Goal: Information Seeking & Learning: Learn about a topic

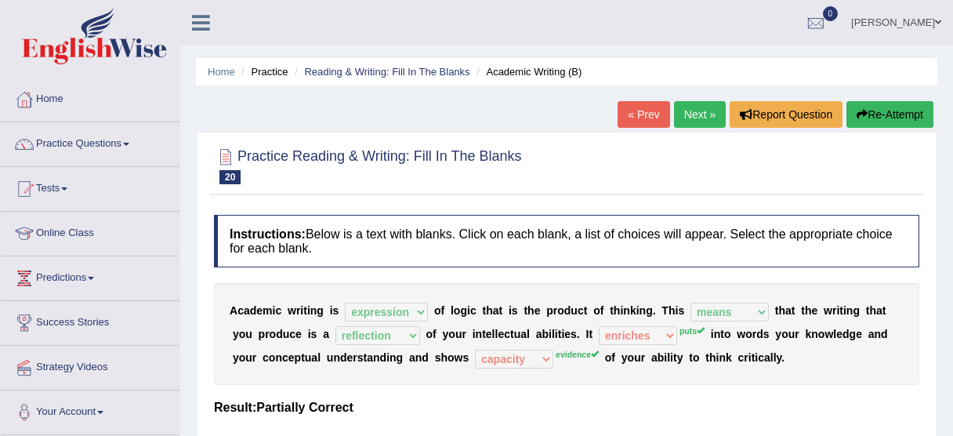
select select "expression"
select select "means"
select select "reflection"
select select "enriches"
select select "capacity"
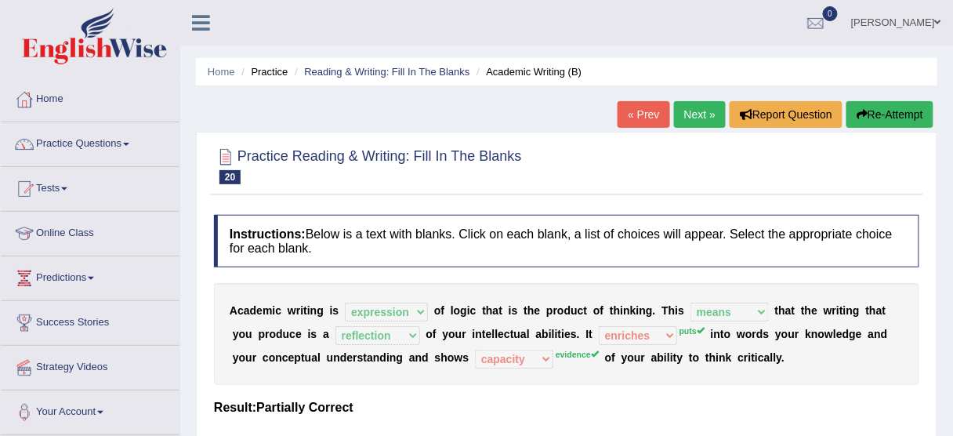
click at [77, 133] on link "Practice Questions" at bounding box center [90, 141] width 179 height 39
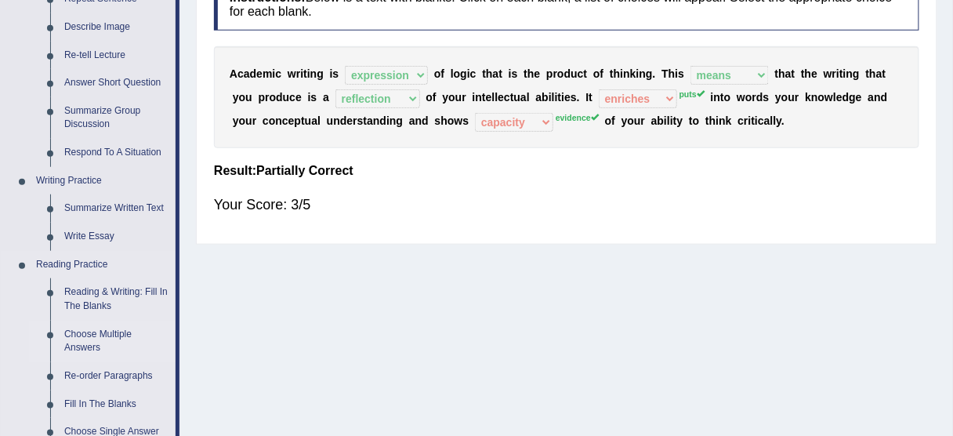
scroll to position [251, 0]
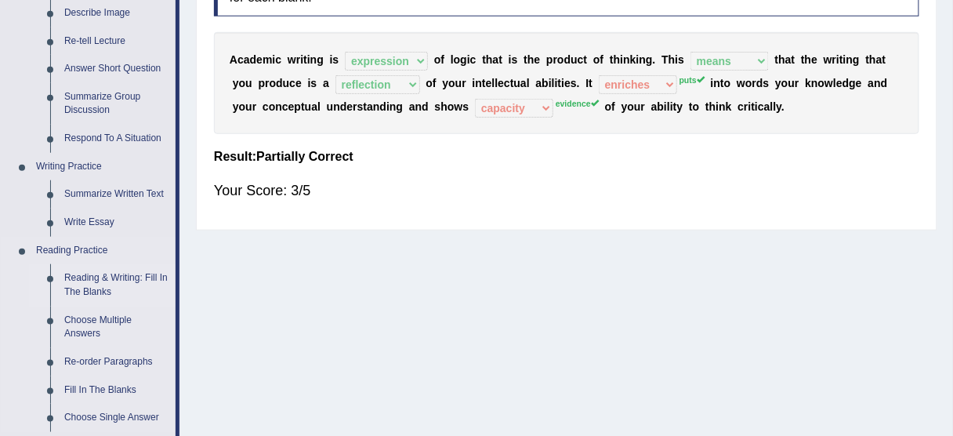
drag, startPoint x: 126, startPoint y: 270, endPoint x: 129, endPoint y: 262, distance: 9.2
click at [126, 270] on link "Reading & Writing: Fill In The Blanks" at bounding box center [116, 285] width 118 height 42
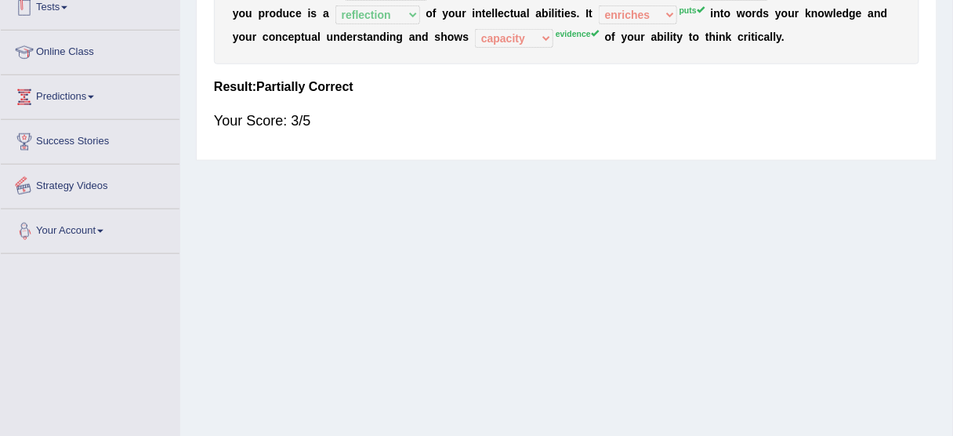
scroll to position [387, 0]
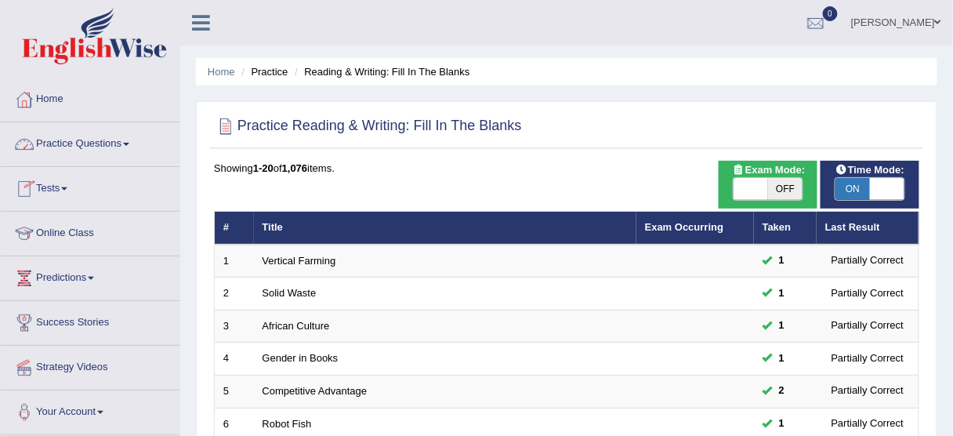
click at [69, 140] on link "Practice Questions" at bounding box center [90, 141] width 179 height 39
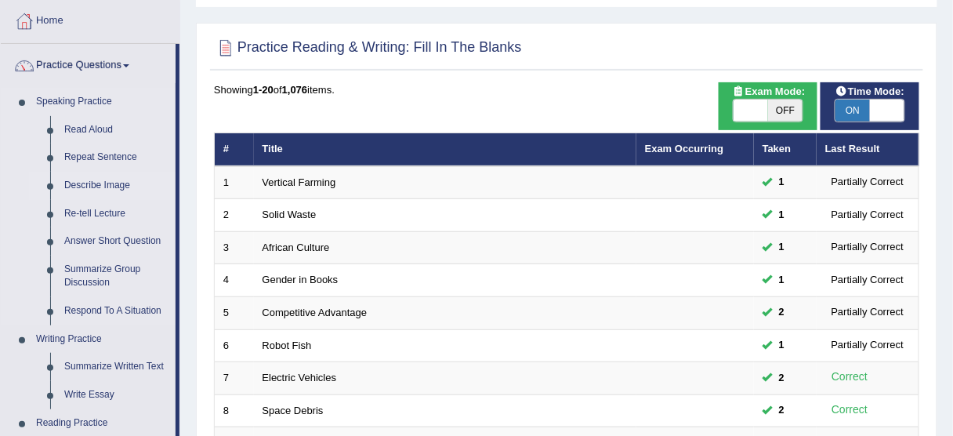
scroll to position [125, 0]
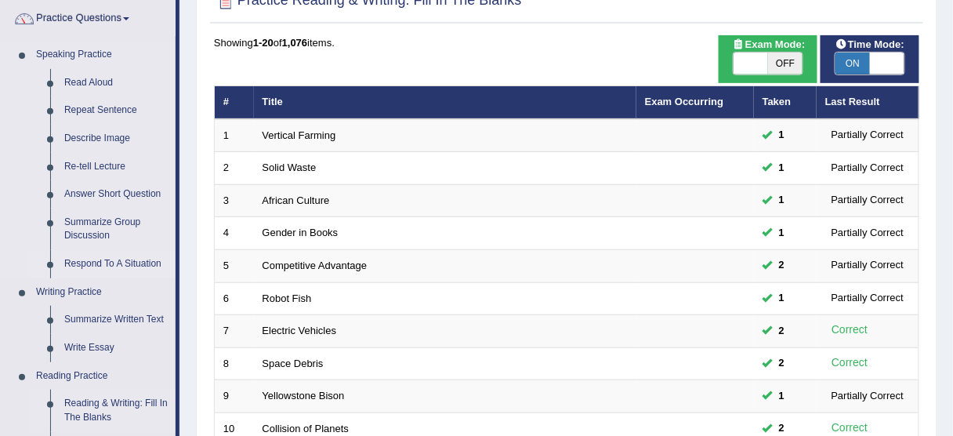
click at [82, 265] on link "Respond To A Situation" at bounding box center [116, 264] width 118 height 28
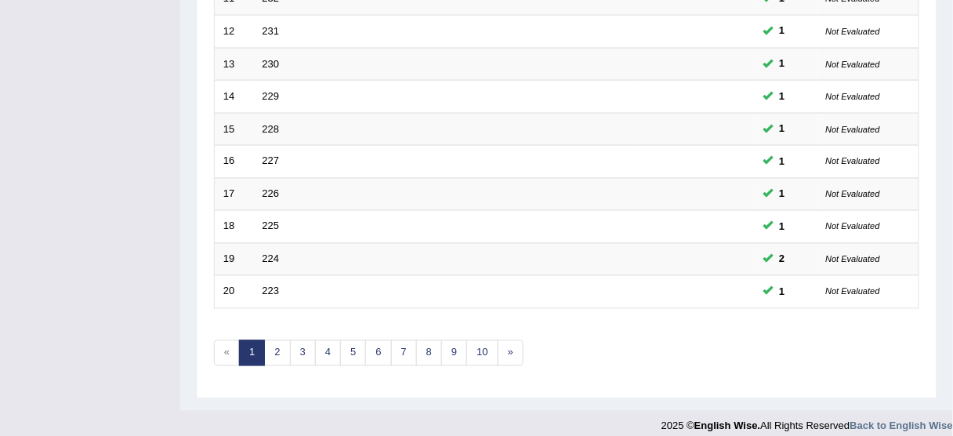
scroll to position [595, 0]
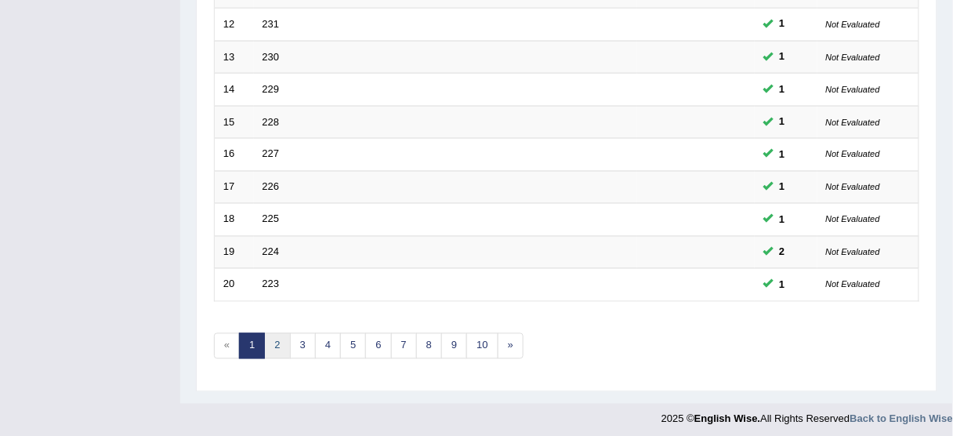
click at [278, 347] on link "2" at bounding box center [277, 346] width 26 height 26
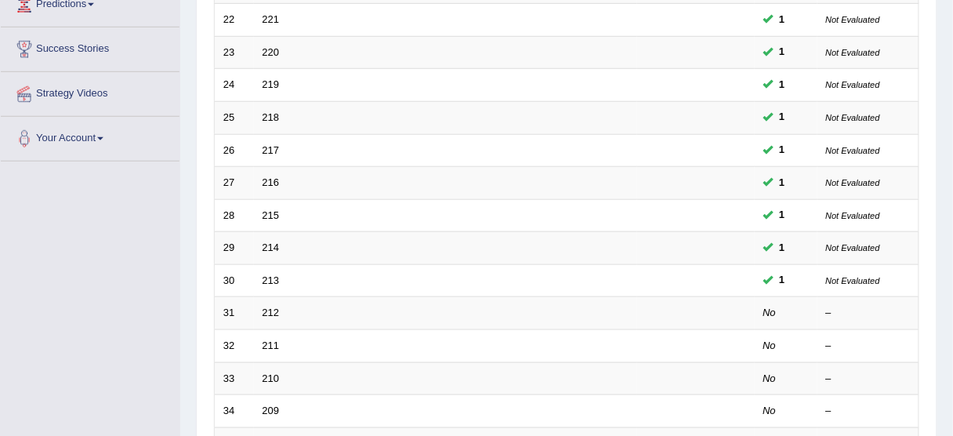
scroll to position [376, 0]
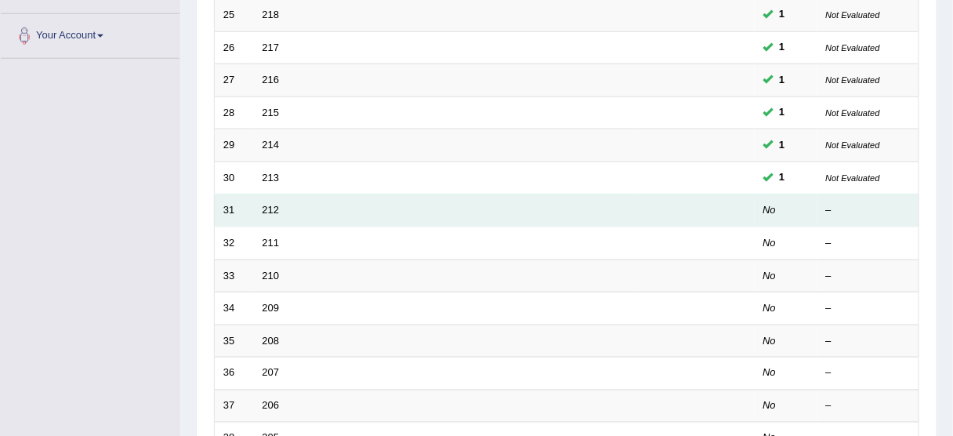
click at [269, 217] on td "212" at bounding box center [445, 210] width 383 height 33
click at [271, 208] on link "212" at bounding box center [270, 210] width 17 height 12
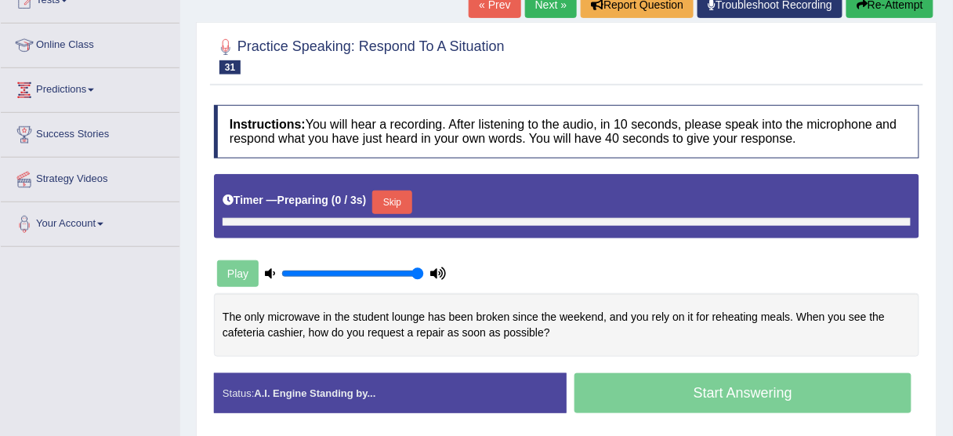
scroll to position [188, 0]
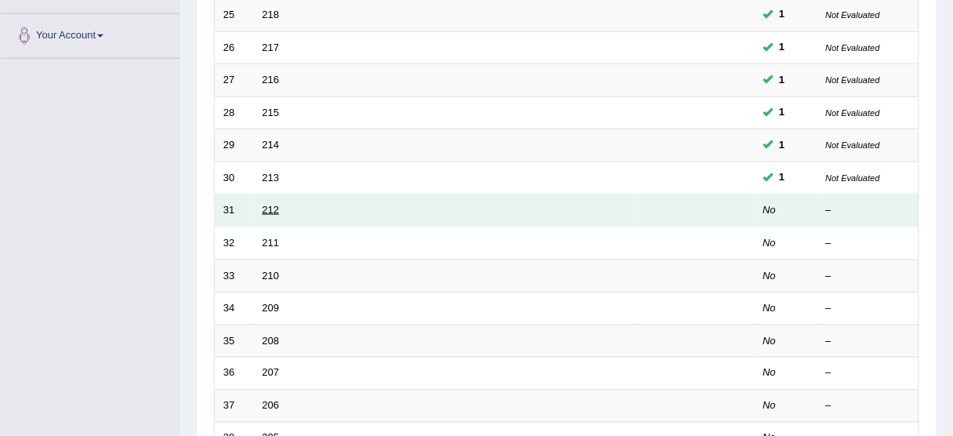
click at [269, 207] on link "212" at bounding box center [270, 210] width 17 height 12
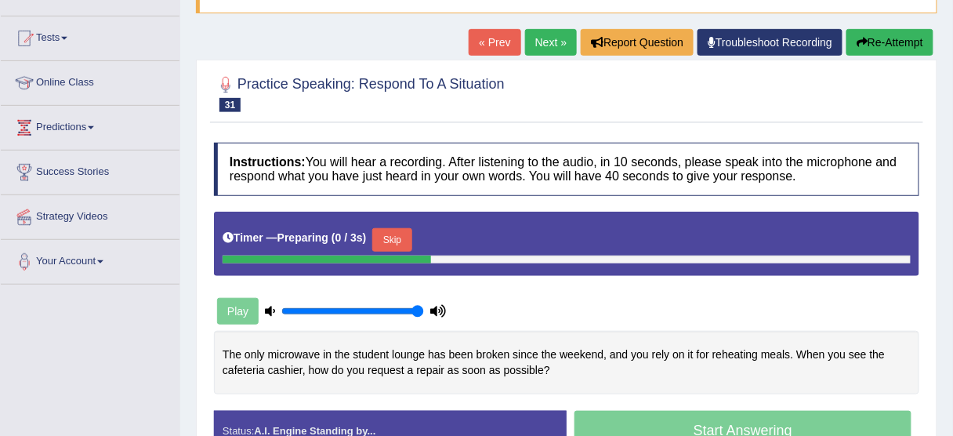
scroll to position [188, 0]
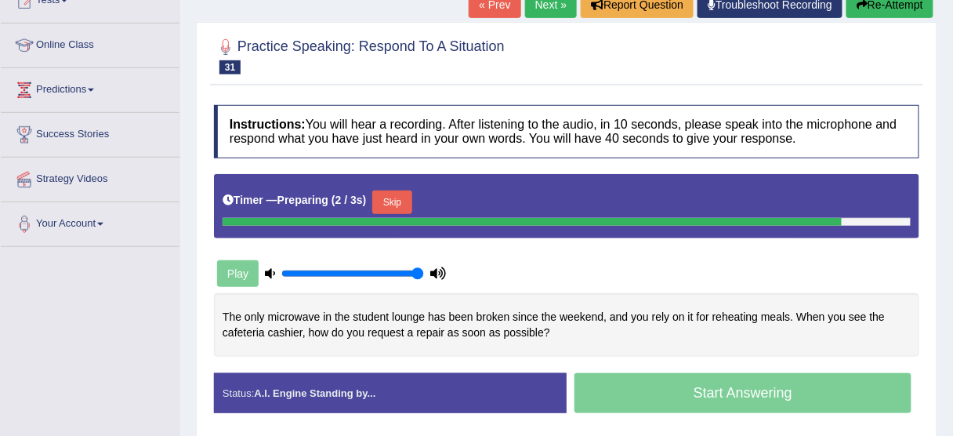
click at [382, 194] on button "Skip" at bounding box center [391, 202] width 39 height 24
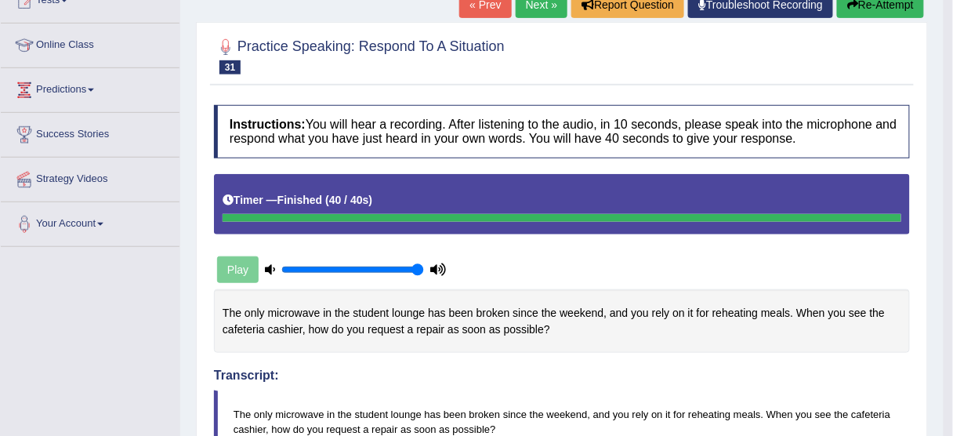
click at [886, 13] on button "Re-Attempt" at bounding box center [880, 4] width 87 height 27
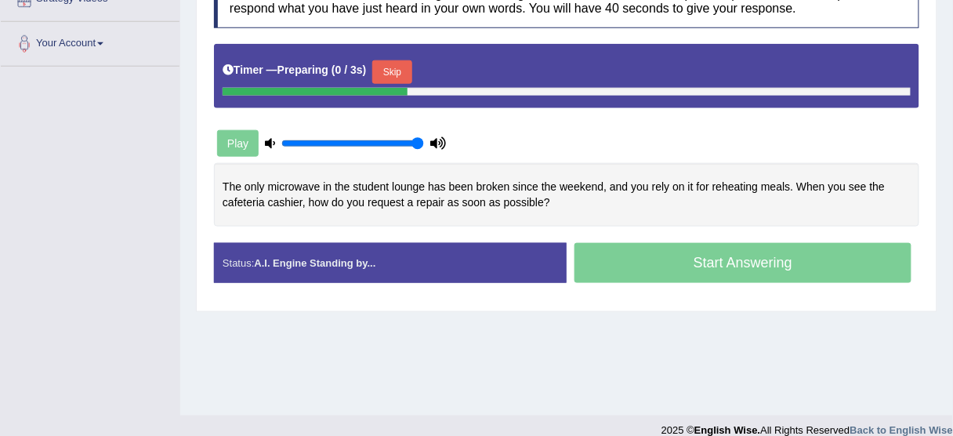
click at [407, 67] on button "Skip" at bounding box center [391, 72] width 39 height 24
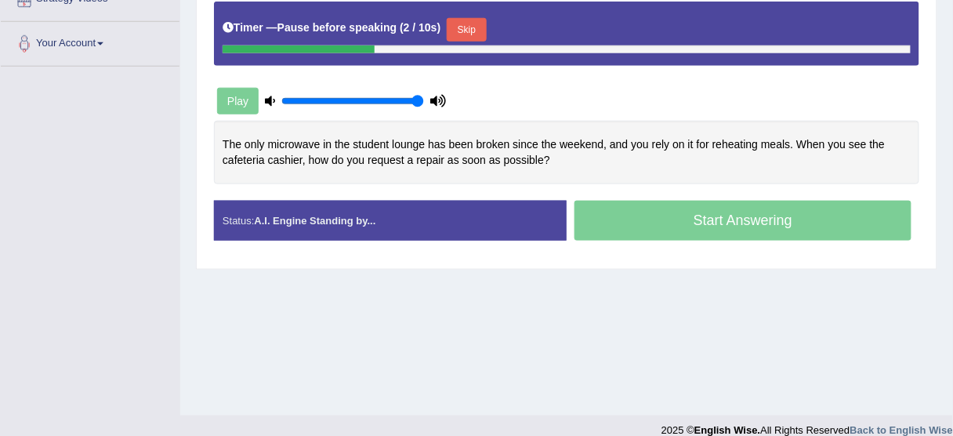
click at [459, 25] on button "Skip" at bounding box center [466, 30] width 39 height 24
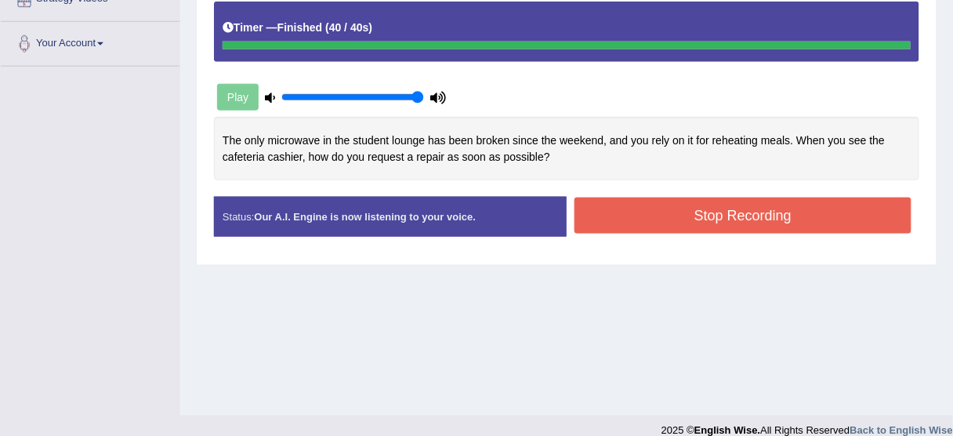
click at [657, 204] on button "Stop Recording" at bounding box center [742, 215] width 337 height 36
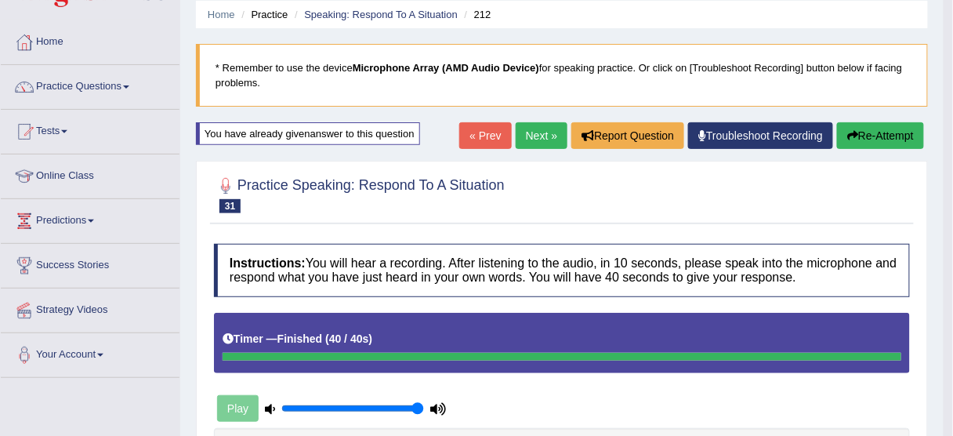
scroll to position [55, 0]
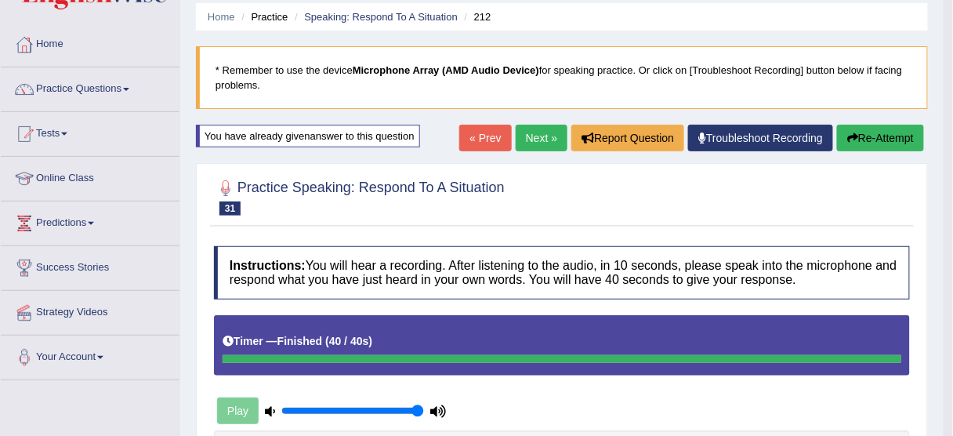
click at [530, 134] on link "Next »" at bounding box center [542, 138] width 52 height 27
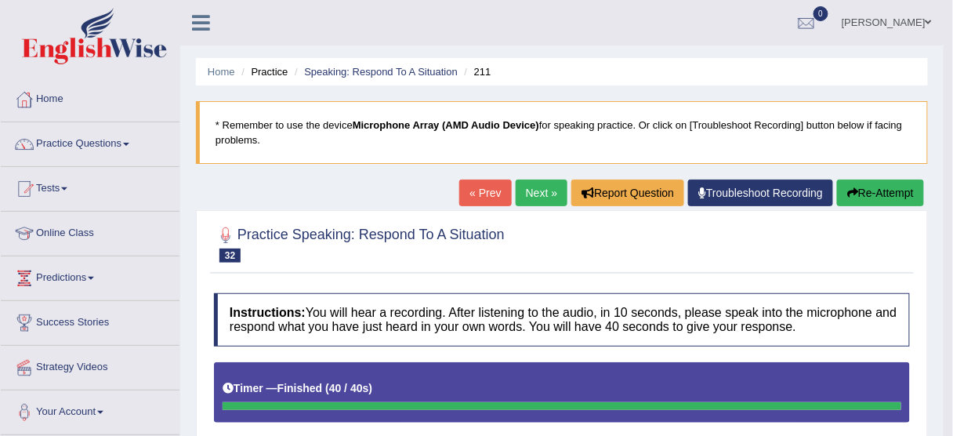
click at [516, 190] on link "Next »" at bounding box center [542, 192] width 52 height 27
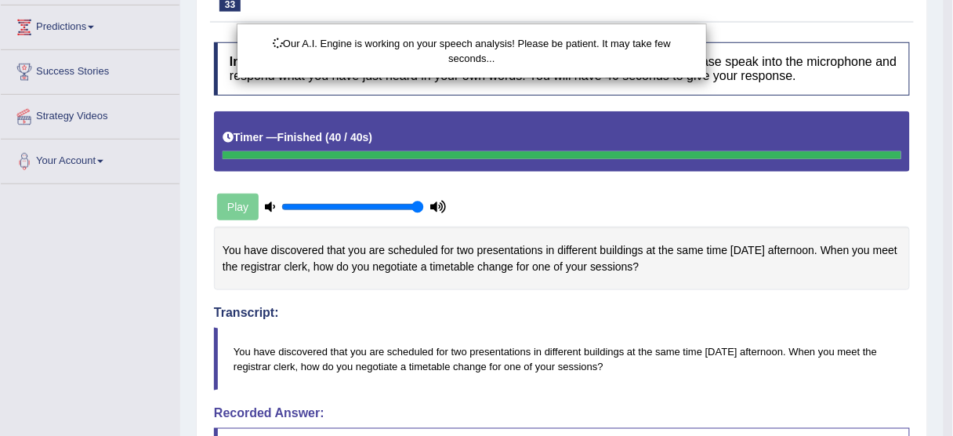
scroll to position [545, 0]
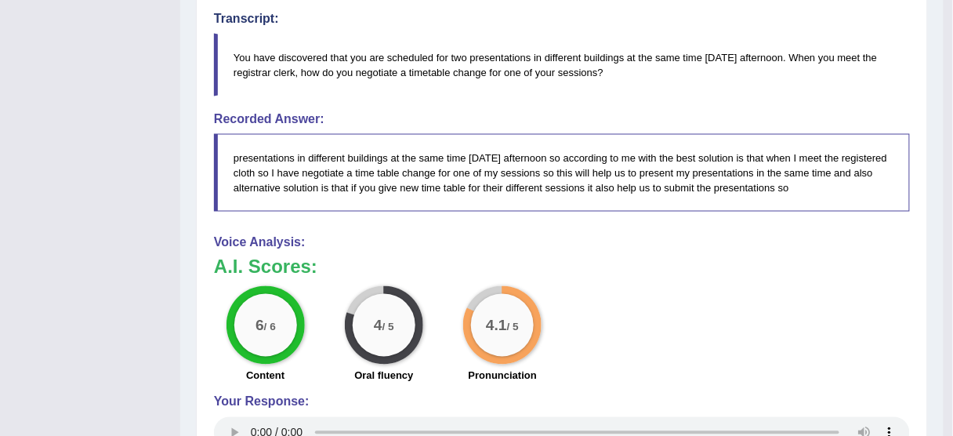
drag, startPoint x: 831, startPoint y: 147, endPoint x: 898, endPoint y: 239, distance: 113.9
click at [898, 239] on div "Instructions: You will hear a recording. After listening to the audio, in 10 se…" at bounding box center [562, 173] width 704 height 864
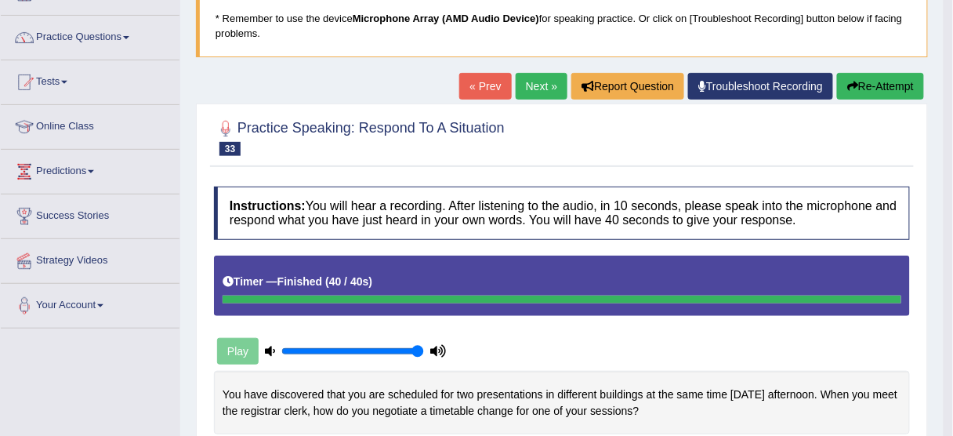
scroll to position [106, 0]
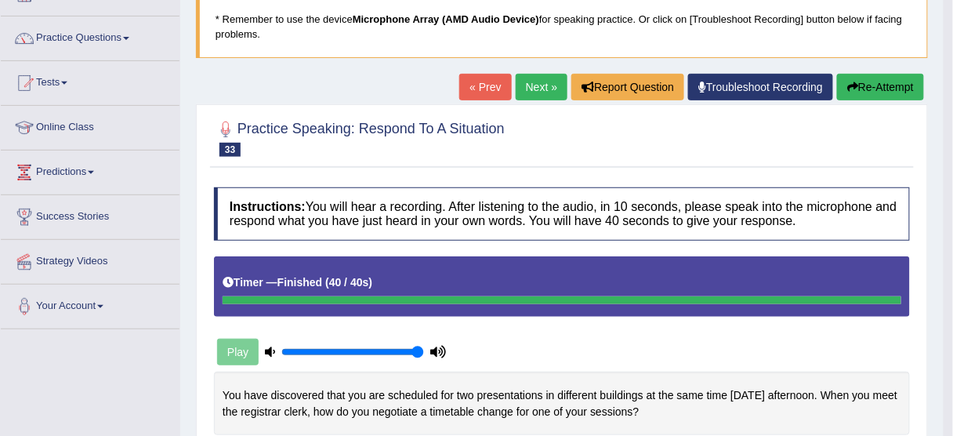
click at [890, 74] on button "Re-Attempt" at bounding box center [880, 87] width 87 height 27
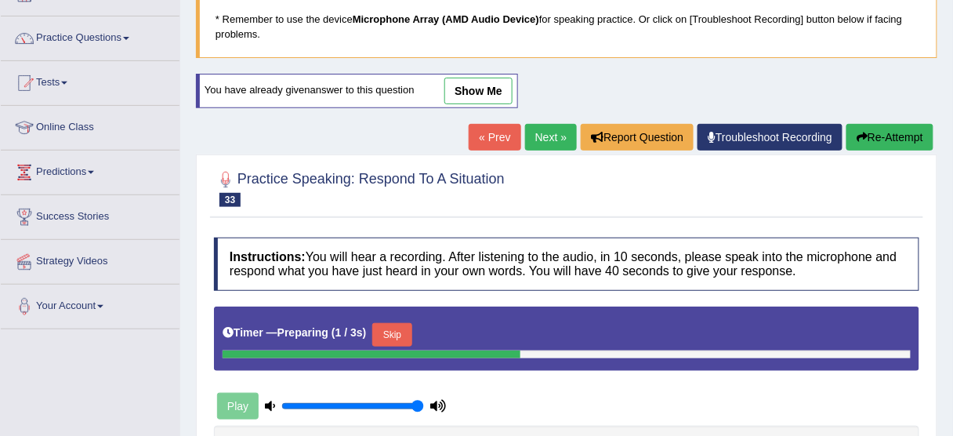
click at [393, 327] on button "Skip" at bounding box center [391, 335] width 39 height 24
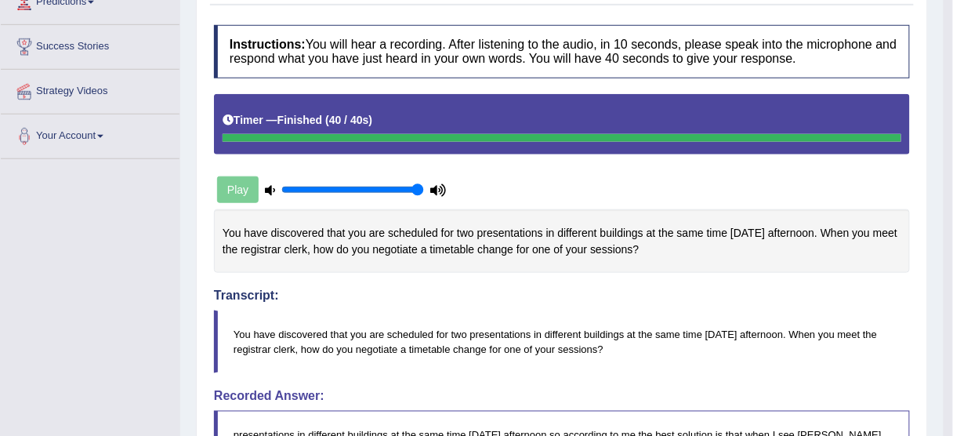
scroll to position [106, 0]
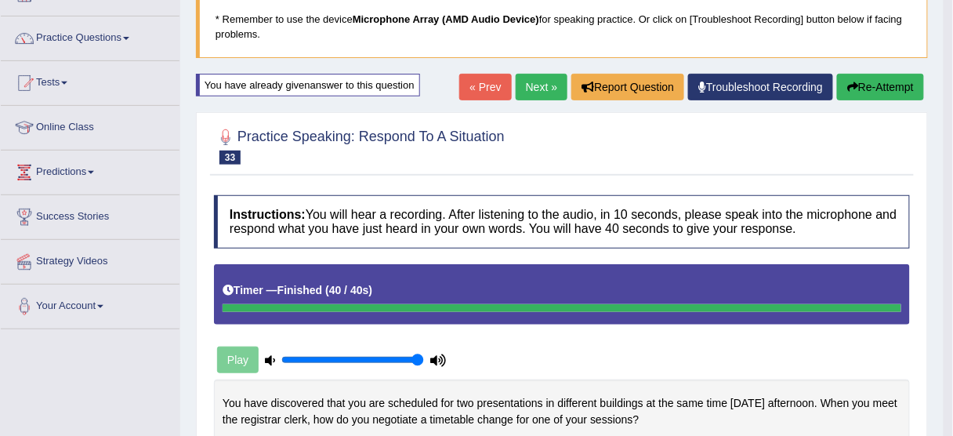
click at [538, 89] on link "Next »" at bounding box center [542, 87] width 52 height 27
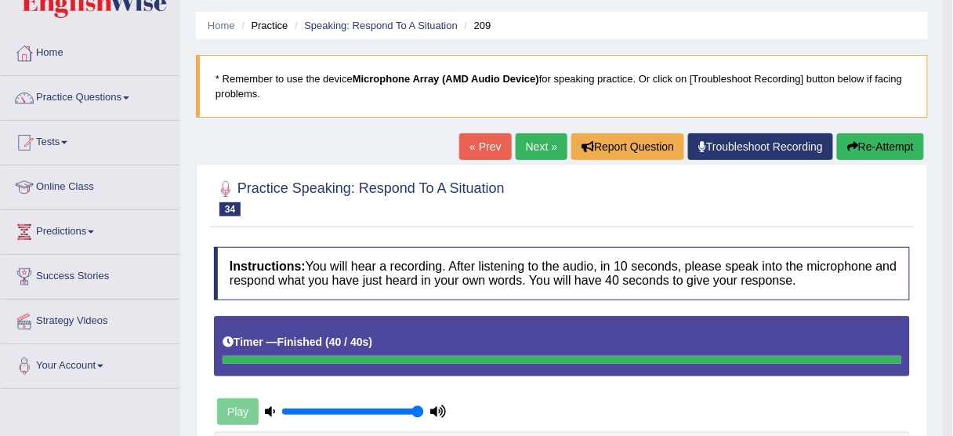
scroll to position [43, 0]
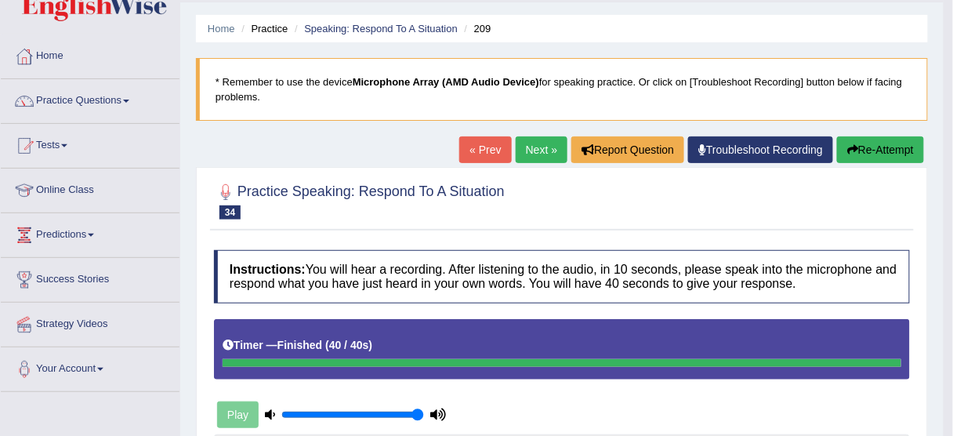
click at [881, 148] on button "Re-Attempt" at bounding box center [880, 149] width 87 height 27
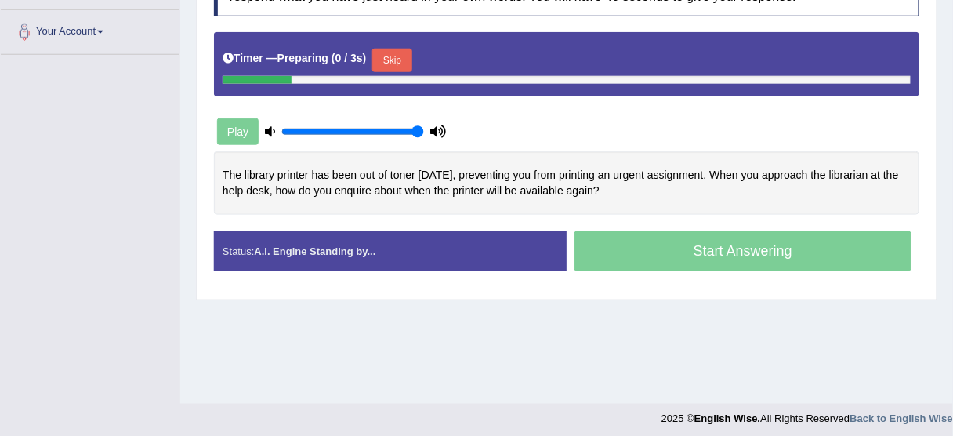
scroll to position [382, 0]
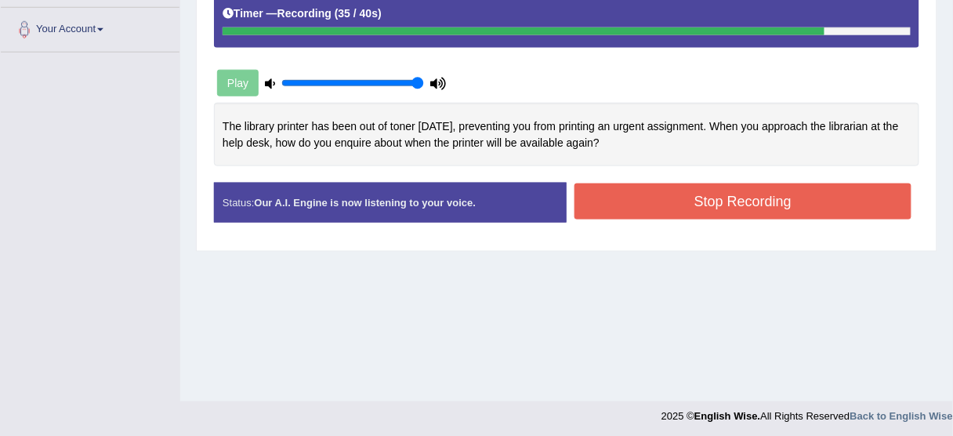
click at [676, 193] on button "Stop Recording" at bounding box center [742, 201] width 337 height 36
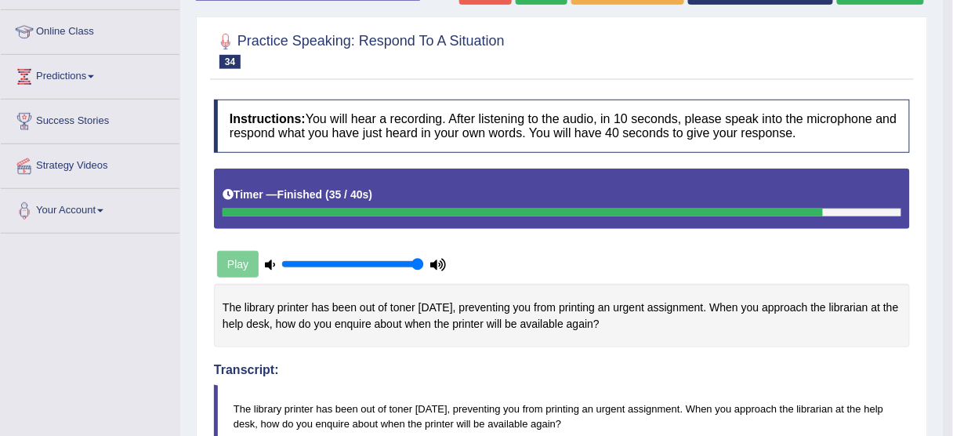
scroll to position [132, 0]
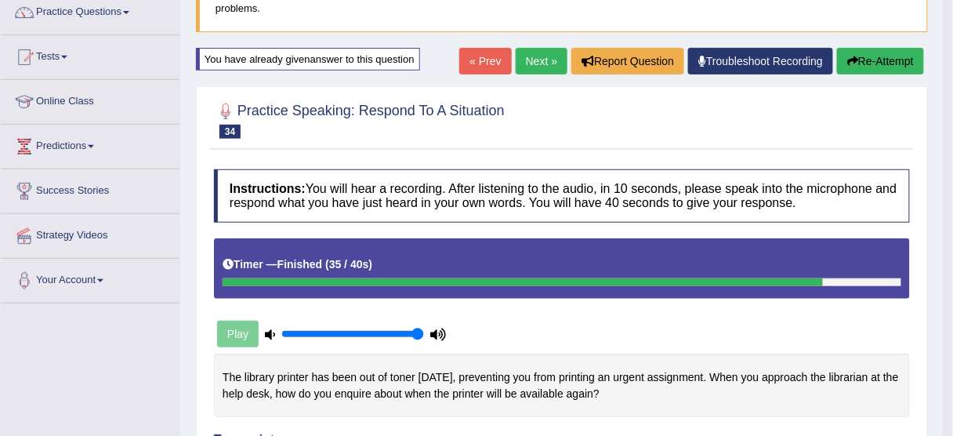
click at [881, 60] on button "Re-Attempt" at bounding box center [880, 61] width 87 height 27
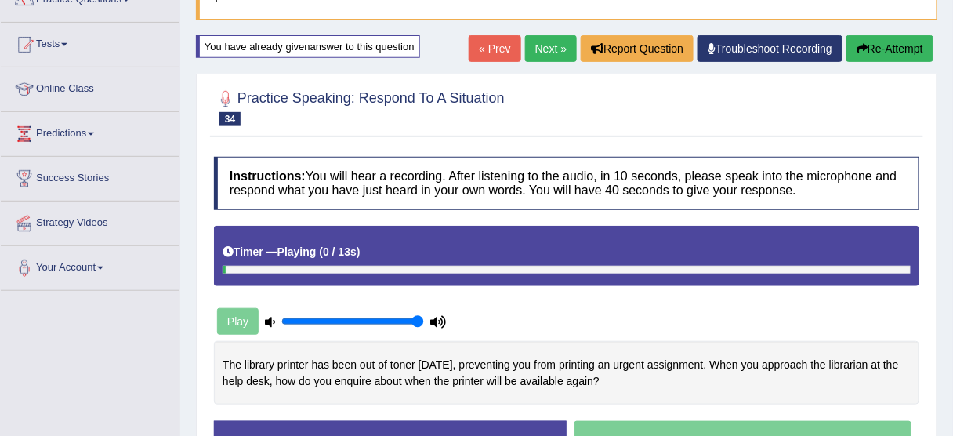
scroll to position [270, 0]
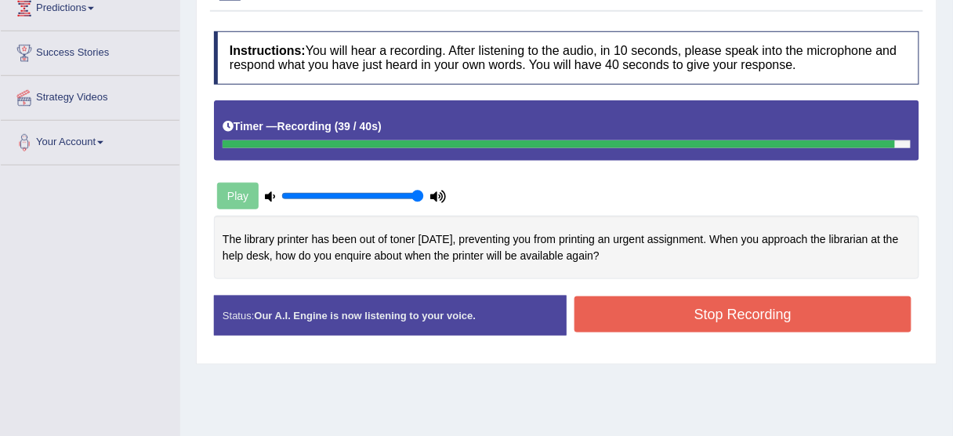
click at [643, 320] on button "Stop Recording" at bounding box center [742, 314] width 337 height 36
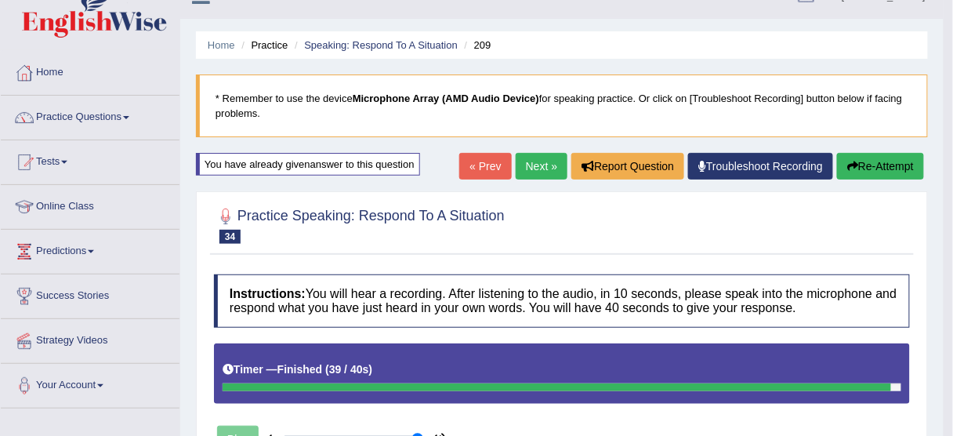
scroll to position [19, 0]
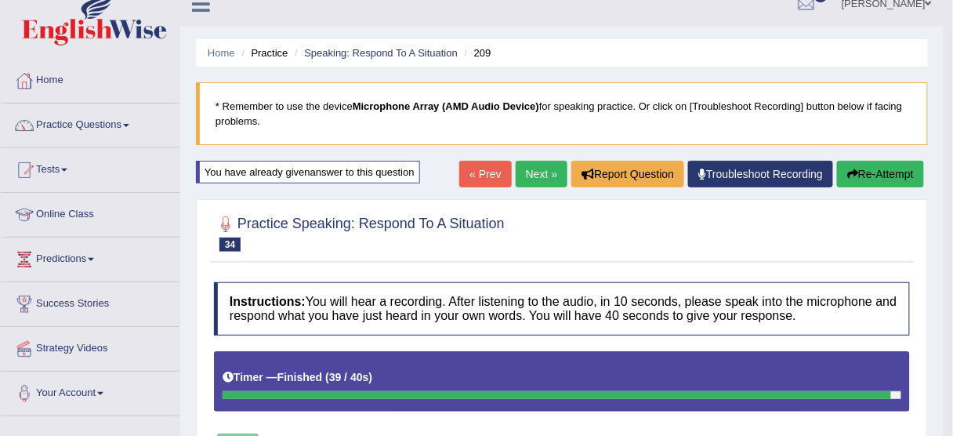
click at [530, 171] on link "Next »" at bounding box center [542, 174] width 52 height 27
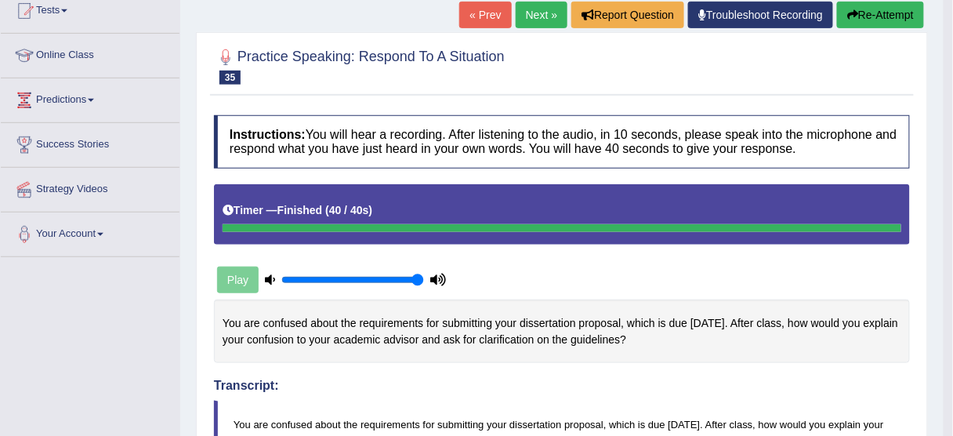
scroll to position [43, 0]
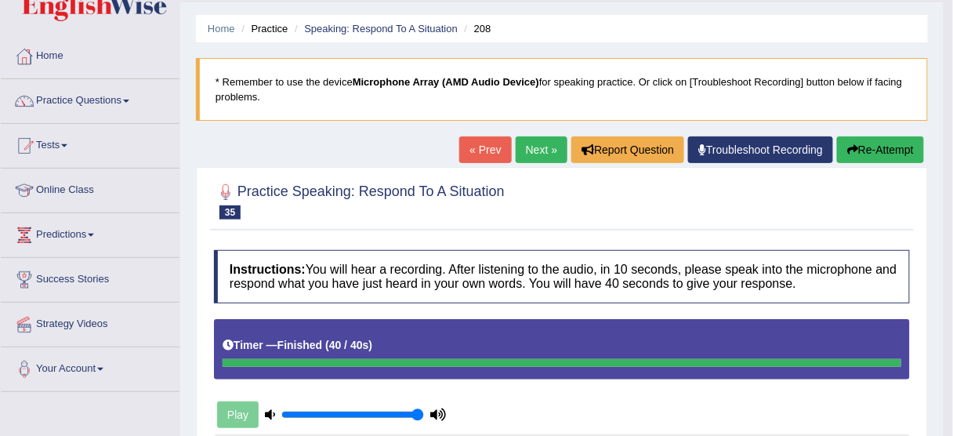
click at [890, 146] on button "Re-Attempt" at bounding box center [880, 149] width 87 height 27
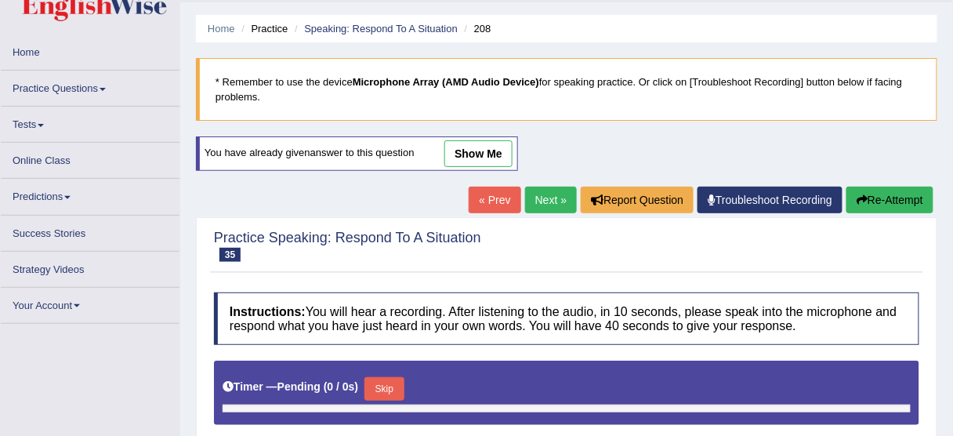
type input "1"
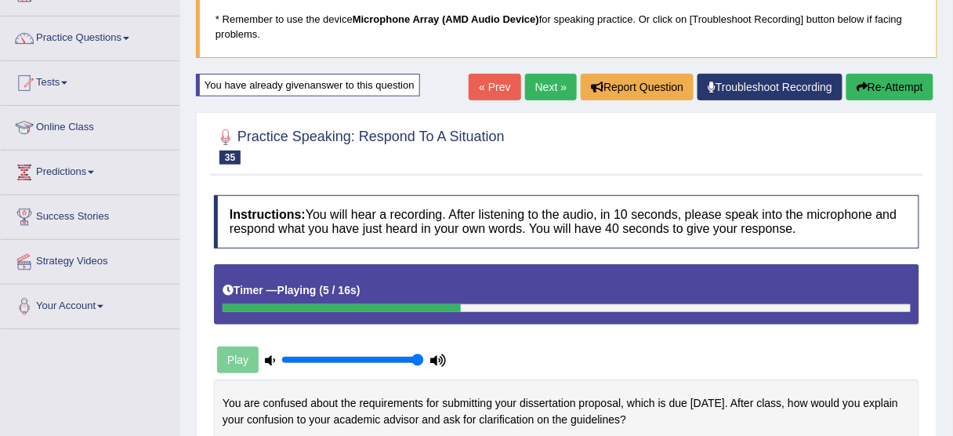
scroll to position [231, 0]
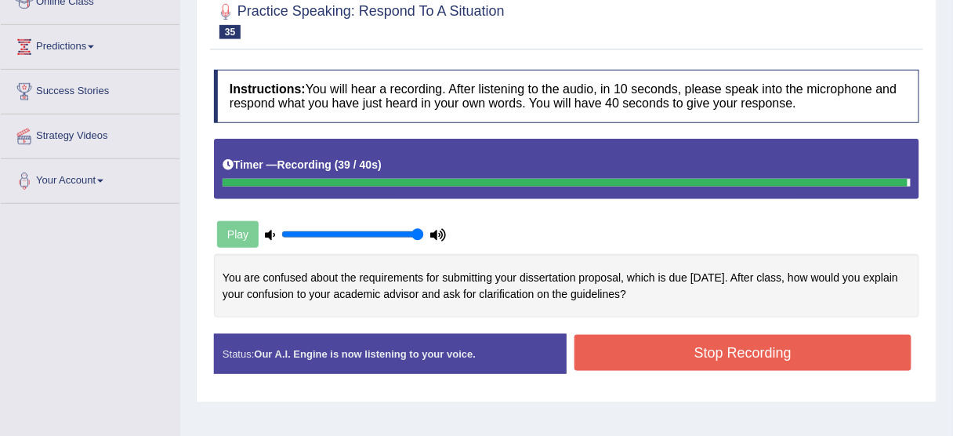
click at [666, 338] on button "Stop Recording" at bounding box center [742, 353] width 337 height 36
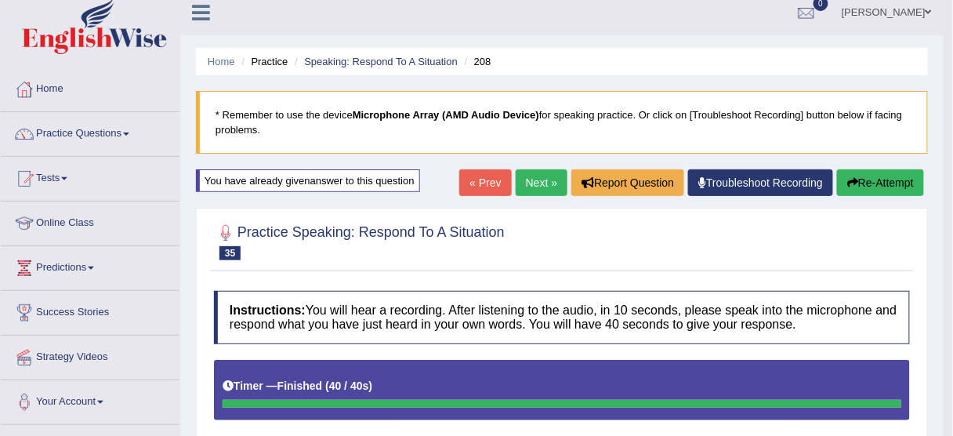
scroll to position [0, 0]
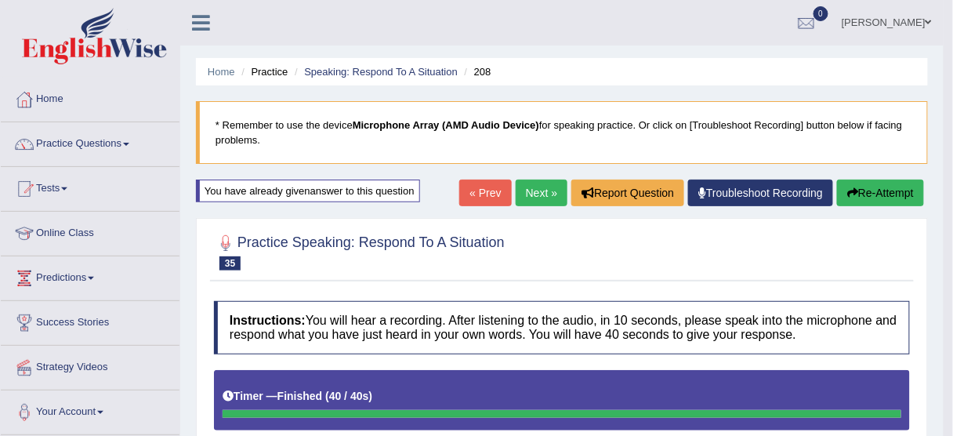
click at [523, 191] on link "Next »" at bounding box center [542, 192] width 52 height 27
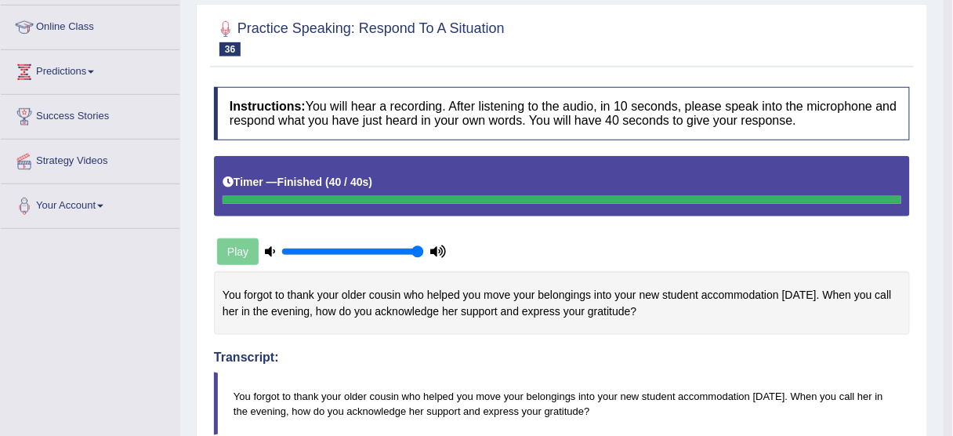
scroll to position [168, 0]
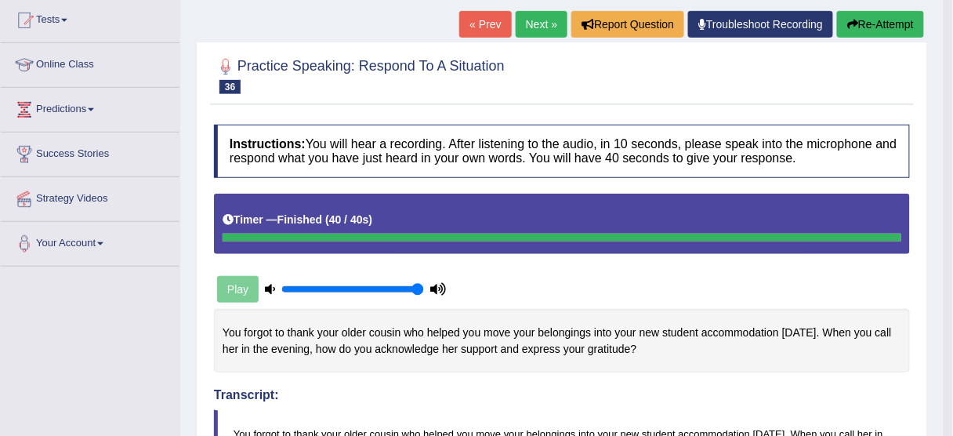
click at [868, 24] on button "Re-Attempt" at bounding box center [880, 24] width 87 height 27
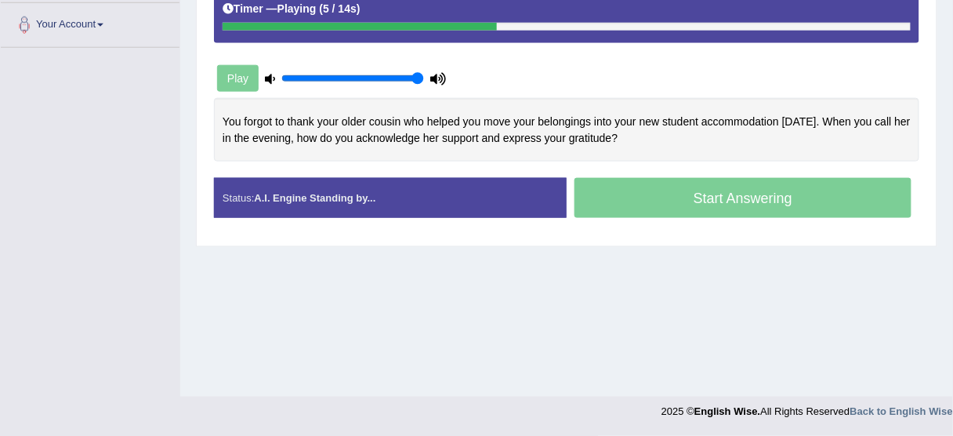
scroll to position [324, 0]
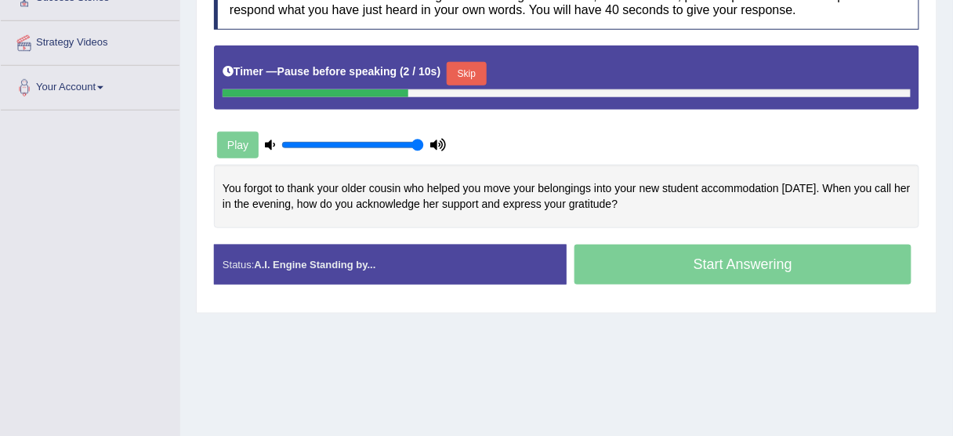
click at [479, 69] on button "Skip" at bounding box center [466, 74] width 39 height 24
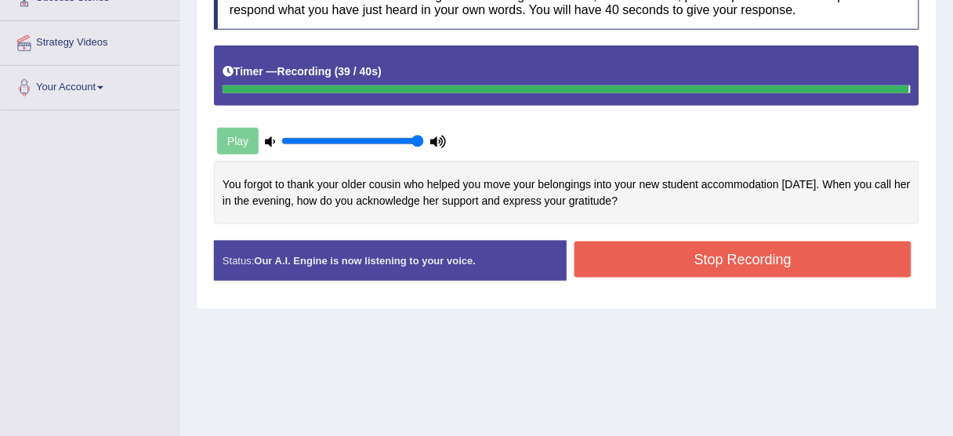
click at [733, 252] on div "Instructions: You will hear a recording. After listening to the audio, in 10 se…" at bounding box center [566, 135] width 713 height 332
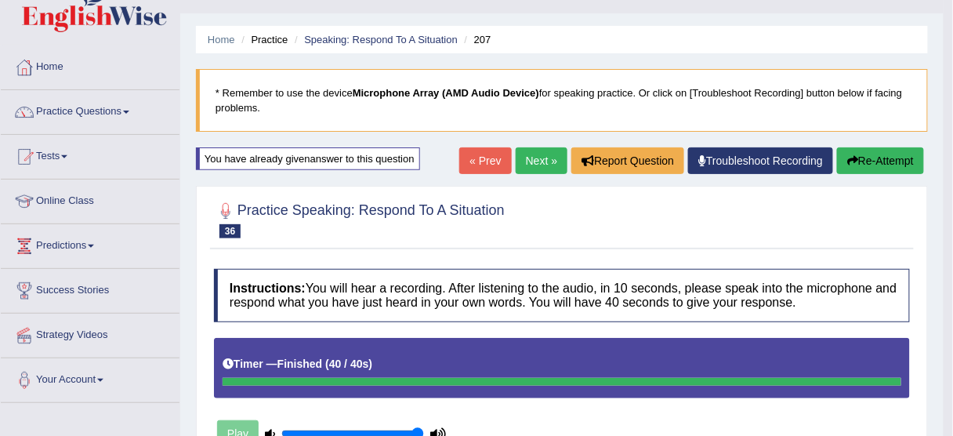
scroll to position [11, 0]
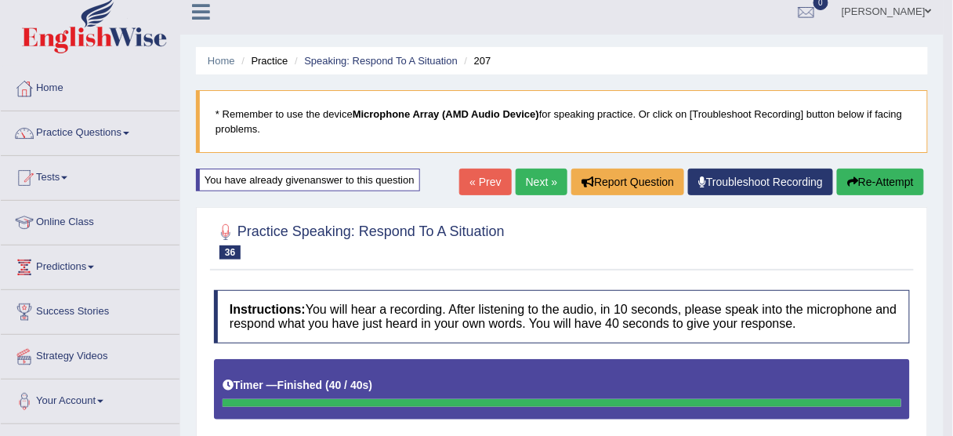
click at [539, 183] on link "Next »" at bounding box center [542, 181] width 52 height 27
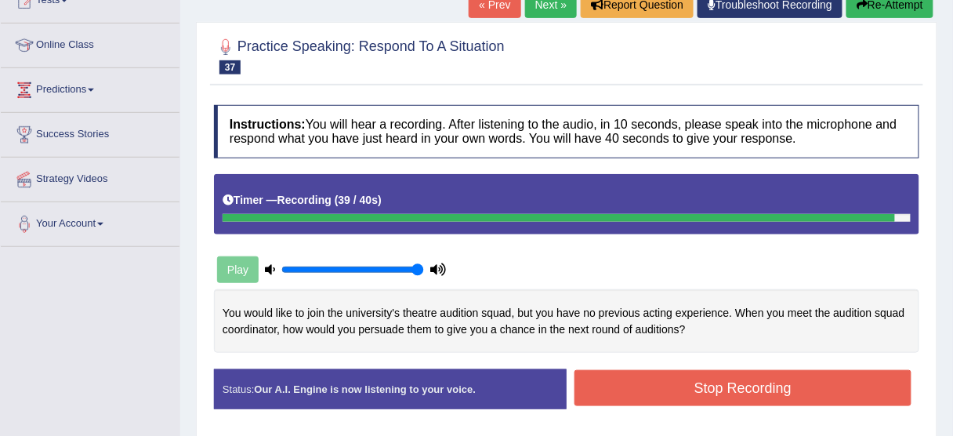
click at [732, 385] on button "Stop Recording" at bounding box center [742, 388] width 337 height 36
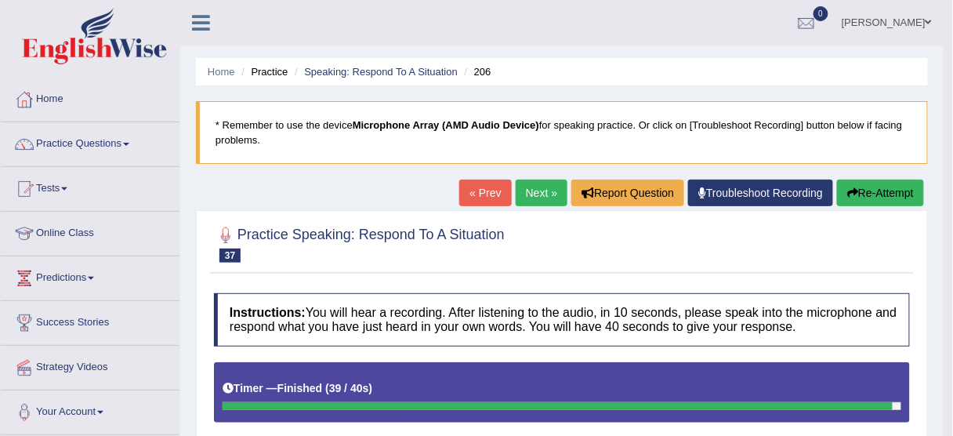
click at [525, 190] on link "Next »" at bounding box center [542, 192] width 52 height 27
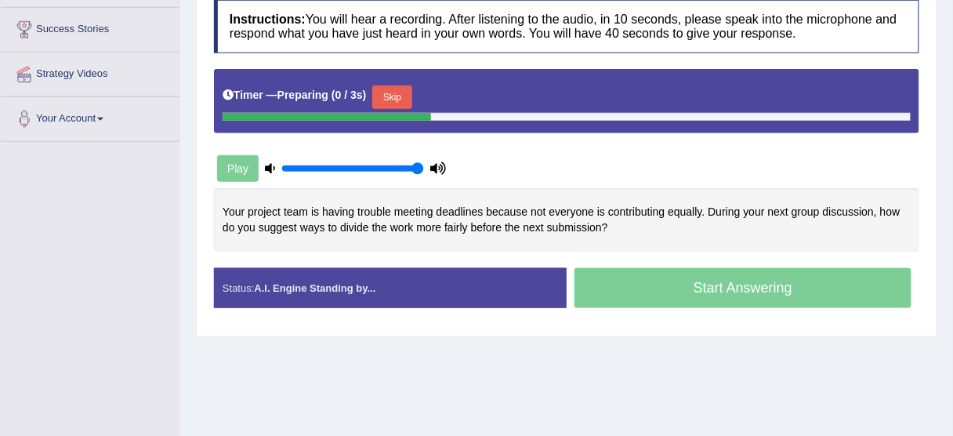
scroll to position [313, 0]
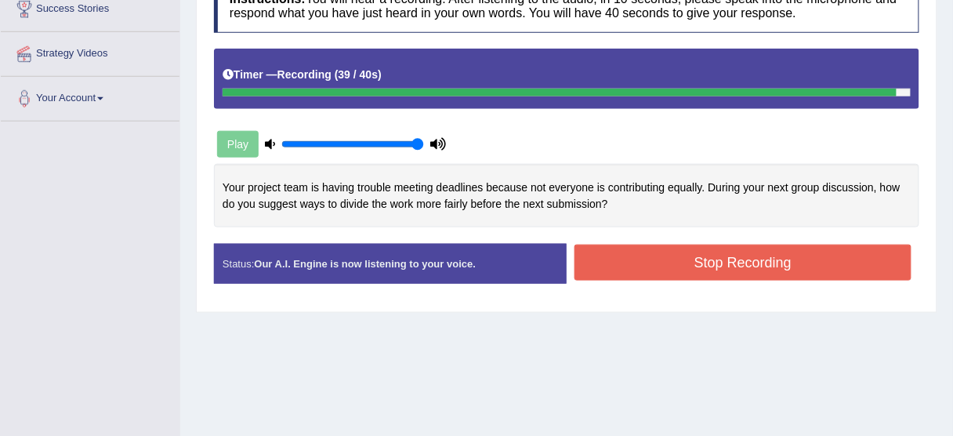
click at [620, 272] on button "Stop Recording" at bounding box center [742, 262] width 337 height 36
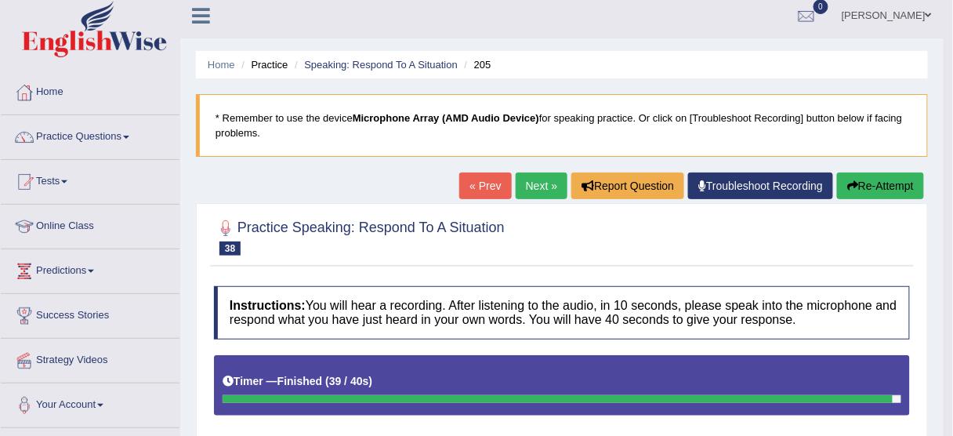
scroll to position [0, 0]
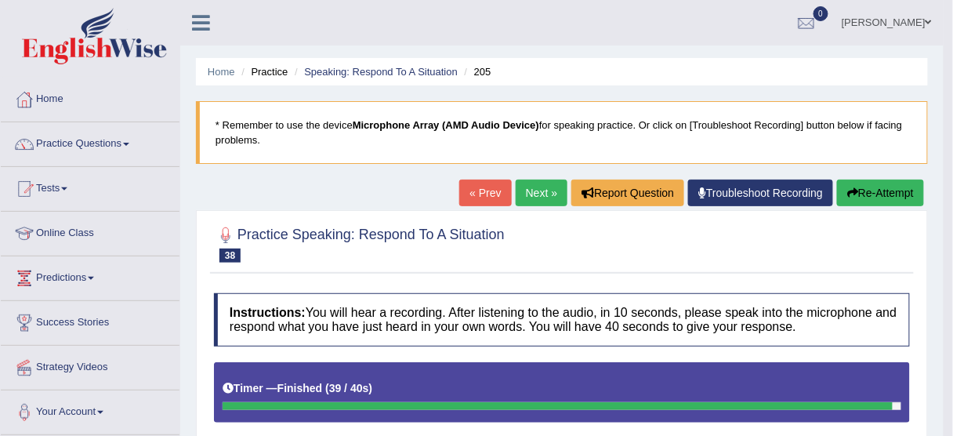
click at [534, 191] on link "Next »" at bounding box center [542, 192] width 52 height 27
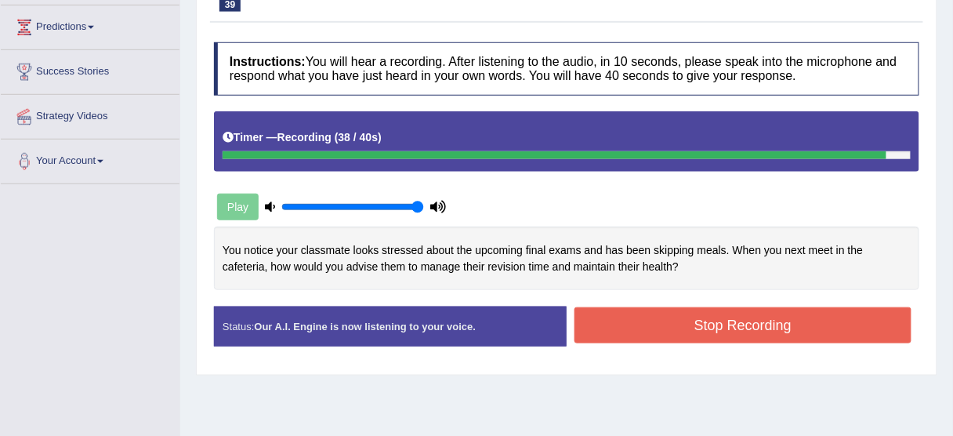
click at [622, 323] on button "Stop Recording" at bounding box center [742, 325] width 337 height 36
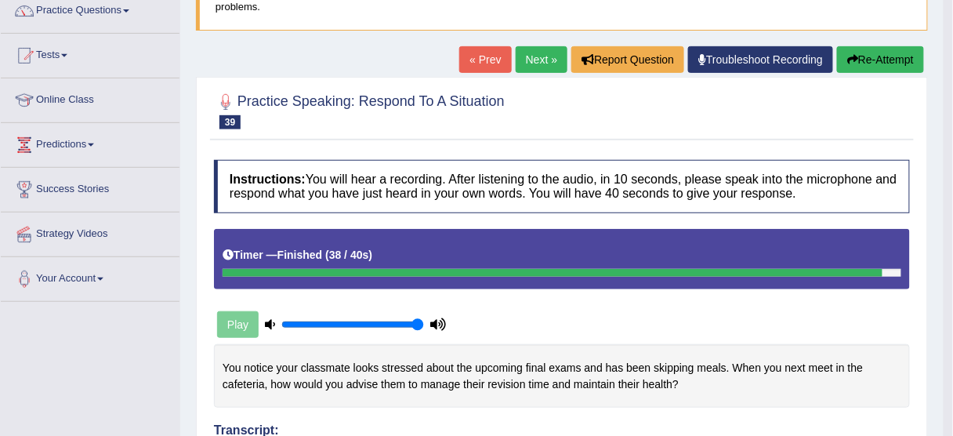
scroll to position [121, 0]
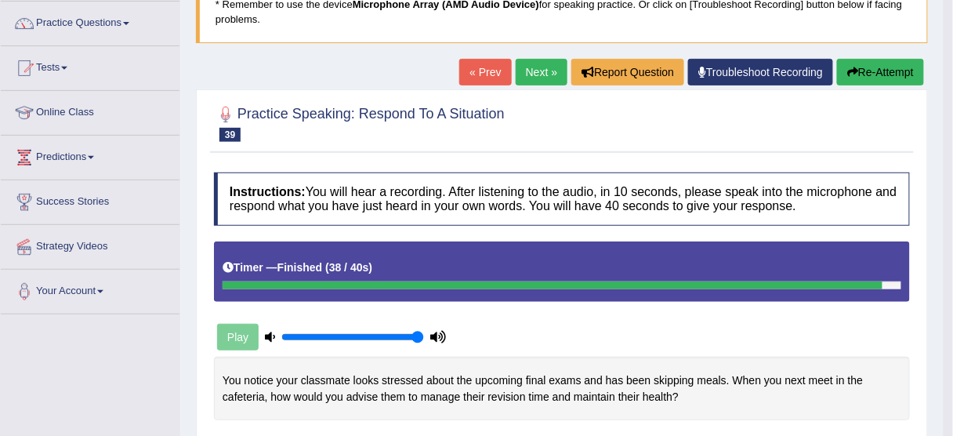
click at [536, 75] on link "Next »" at bounding box center [542, 72] width 52 height 27
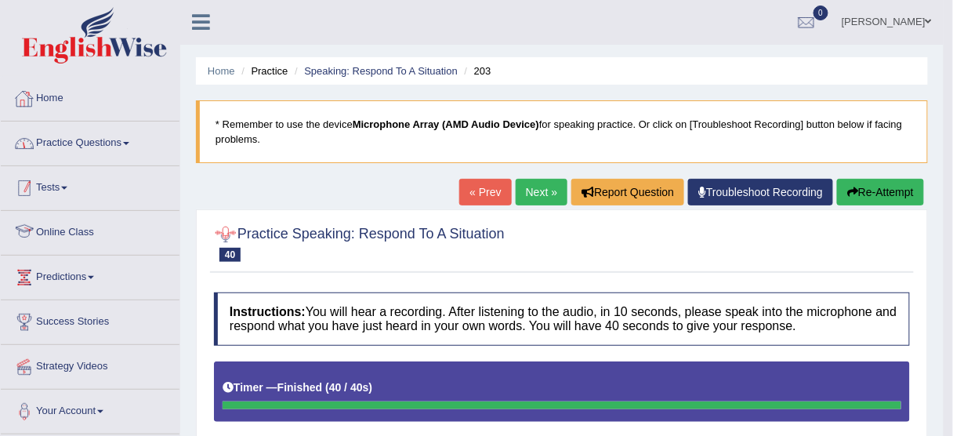
scroll to position [1, 0]
click at [100, 139] on link "Practice Questions" at bounding box center [90, 140] width 179 height 39
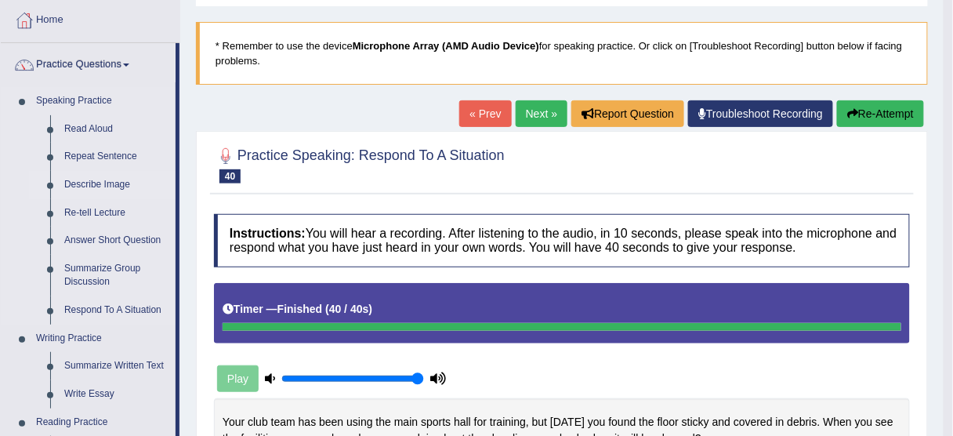
scroll to position [63, 0]
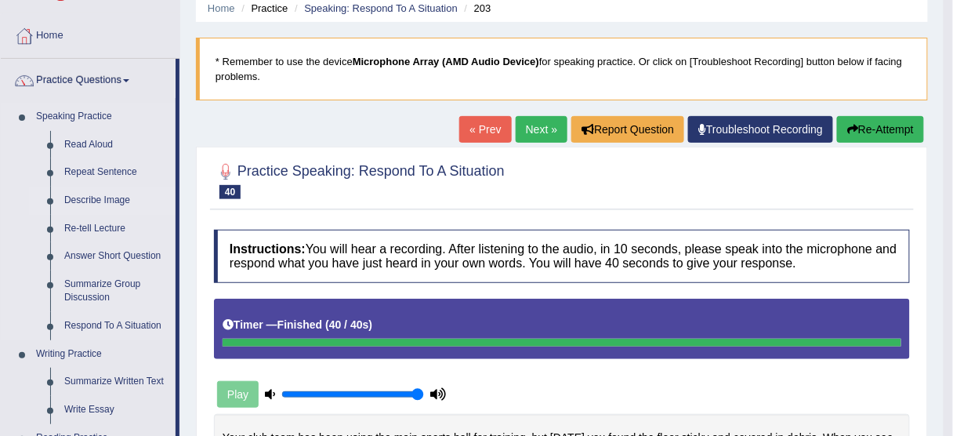
click at [100, 202] on link "Describe Image" at bounding box center [116, 200] width 118 height 28
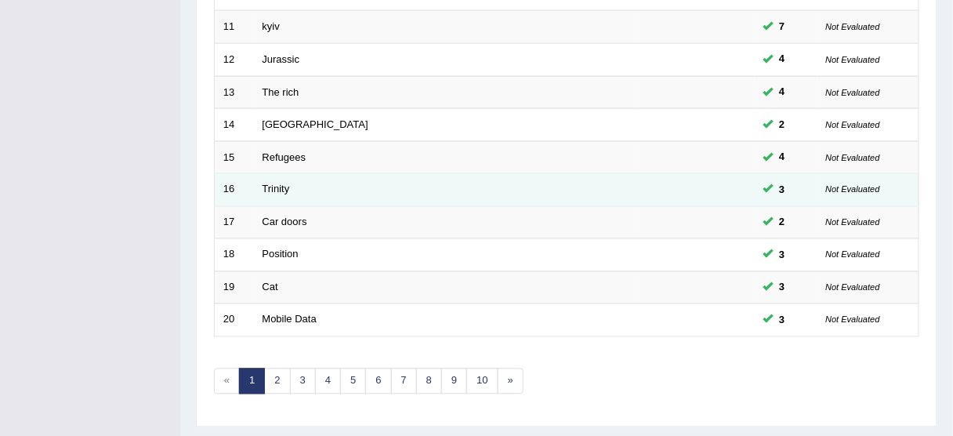
scroll to position [564, 0]
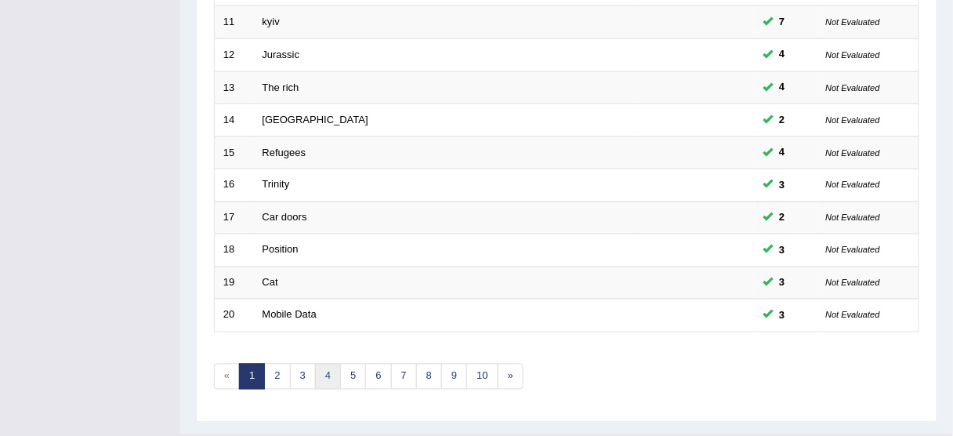
click at [327, 374] on link "4" at bounding box center [328, 377] width 26 height 26
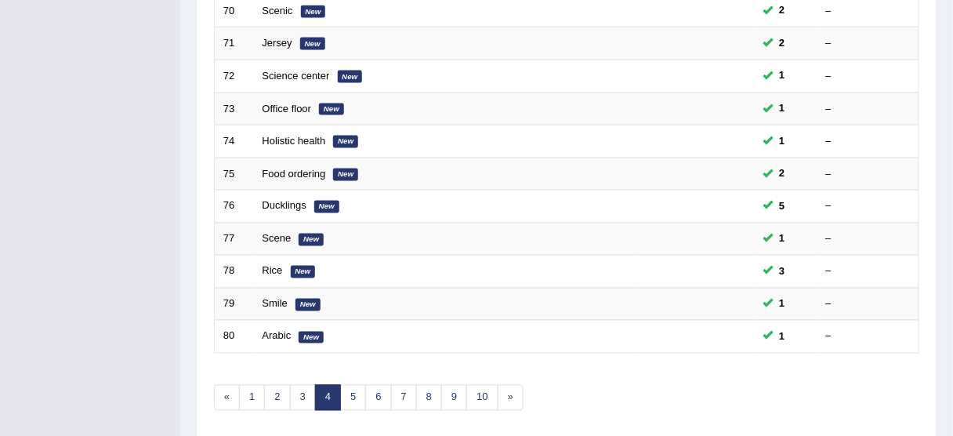
scroll to position [595, 0]
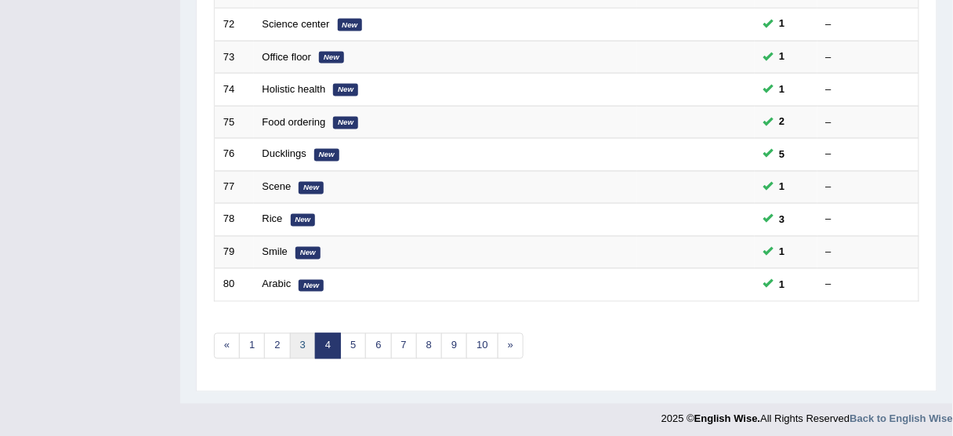
click at [299, 339] on link "3" at bounding box center [303, 346] width 26 height 26
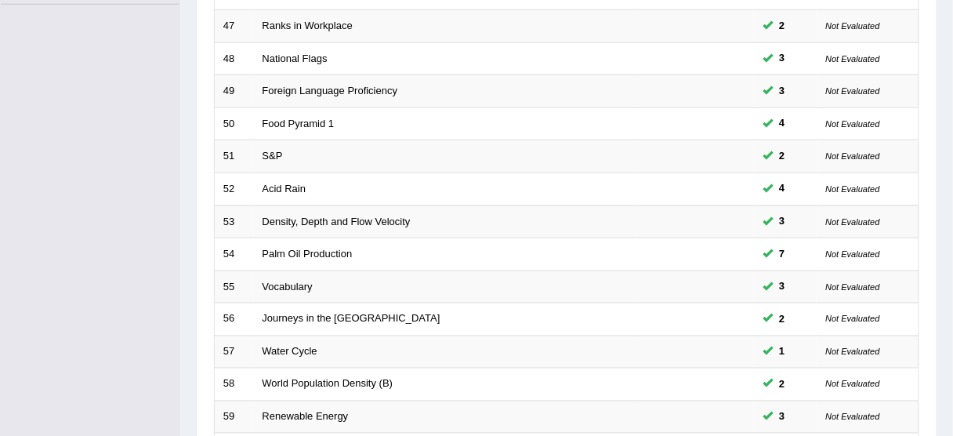
scroll to position [595, 0]
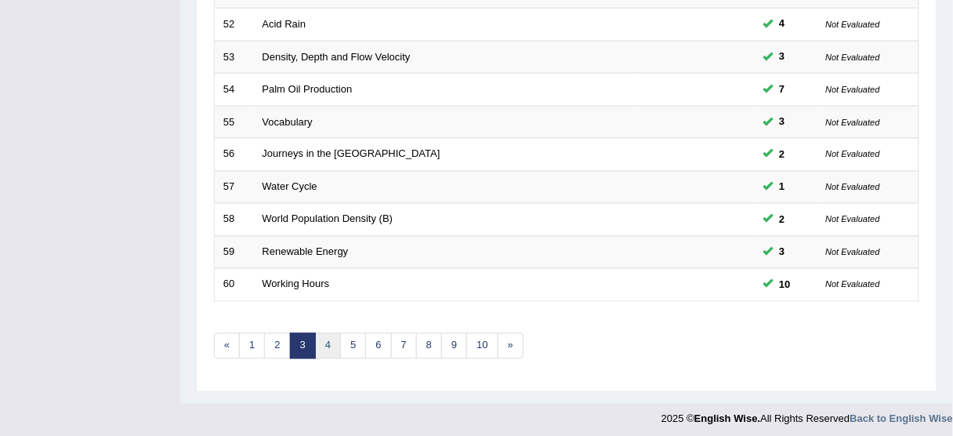
click at [324, 336] on link "4" at bounding box center [328, 346] width 26 height 26
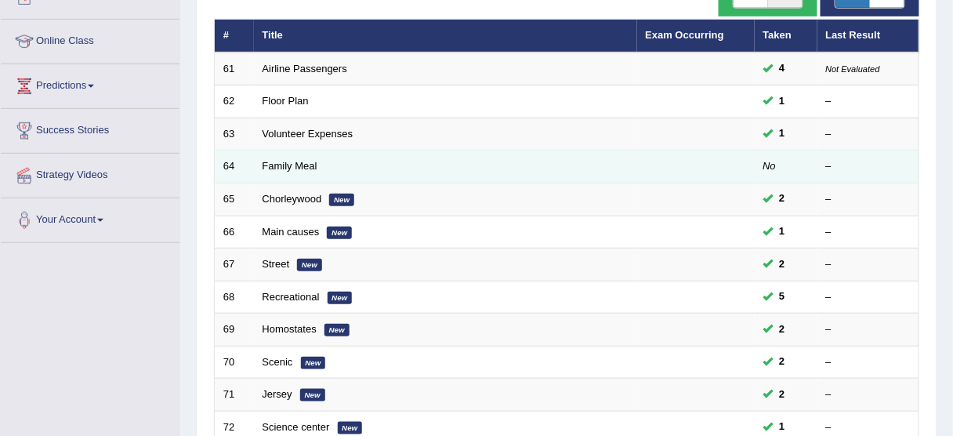
scroll to position [188, 0]
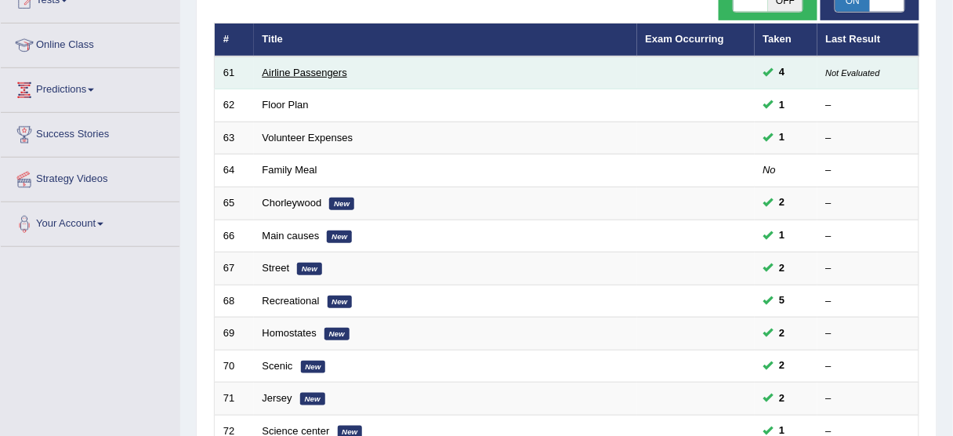
click at [291, 69] on link "Airline Passengers" at bounding box center [304, 73] width 85 height 12
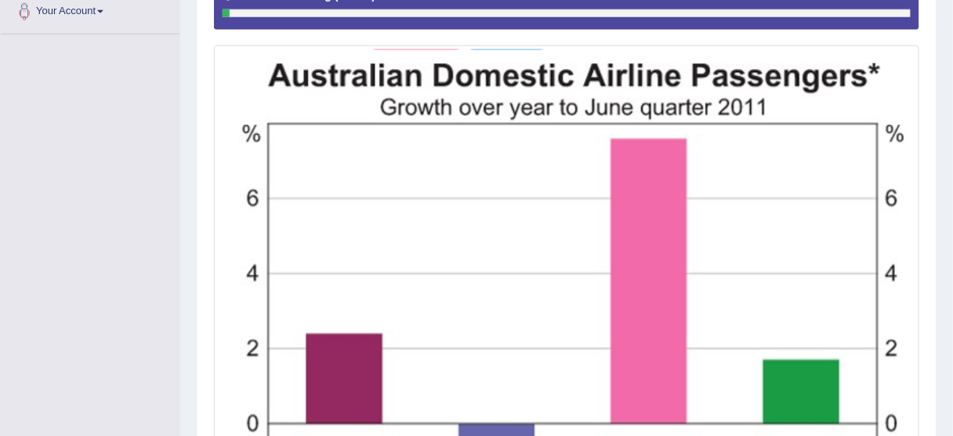
scroll to position [394, 0]
